Goal: Unclear

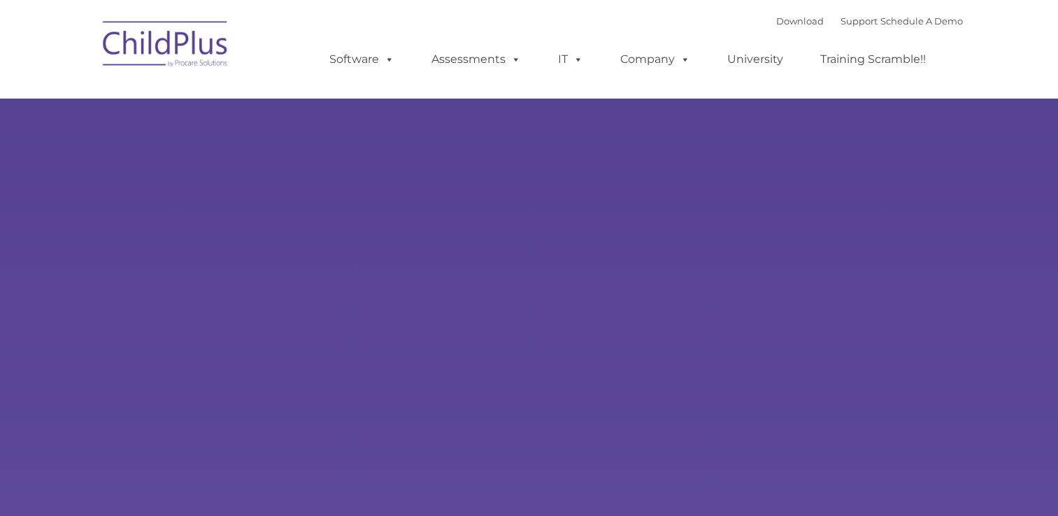
click at [420, 266] on div "Learn More Request a Demo The Future of ChildPlus is Here! Boost your productiv…" at bounding box center [529, 272] width 1058 height 545
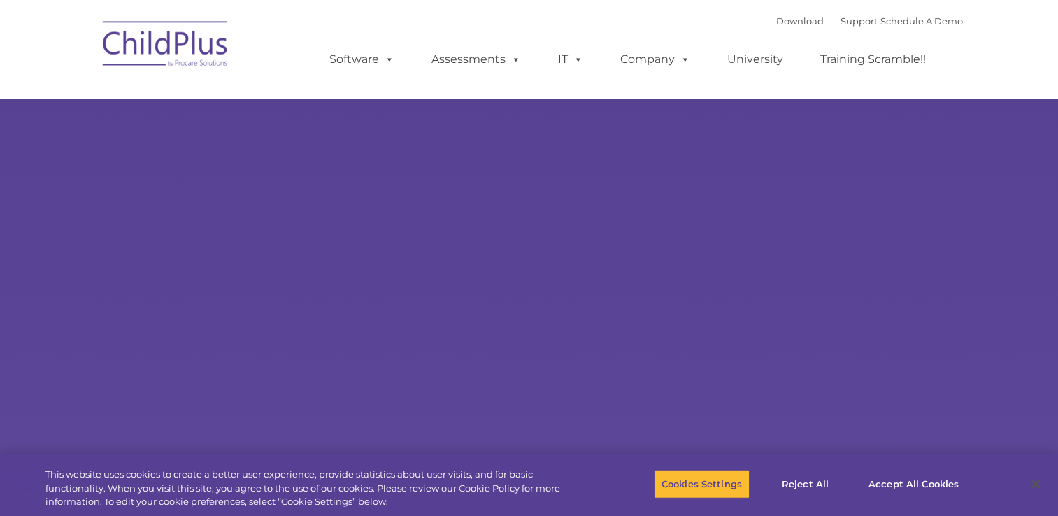
select select "MEDIUM"
click at [805, 292] on div "Learn More Request a Demo The Future of ChildPlus is Here! Boost your productiv…" at bounding box center [529, 272] width 1058 height 545
select select "MEDIUM"
click at [914, 485] on button "Accept All Cookies" at bounding box center [914, 483] width 106 height 29
